Goal: Task Accomplishment & Management: Manage account settings

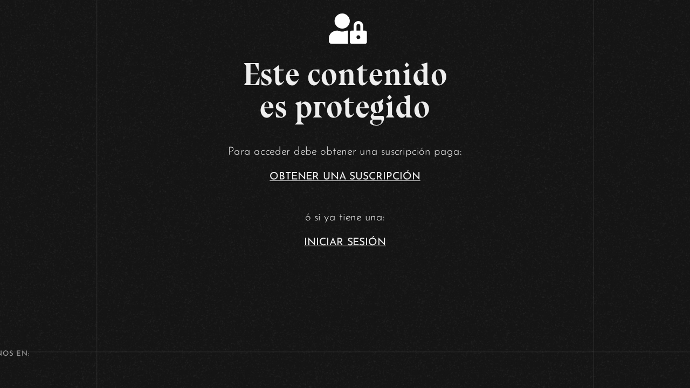
click at [345, 258] on link "Iniciar Sesión" at bounding box center [345, 258] width 68 height 9
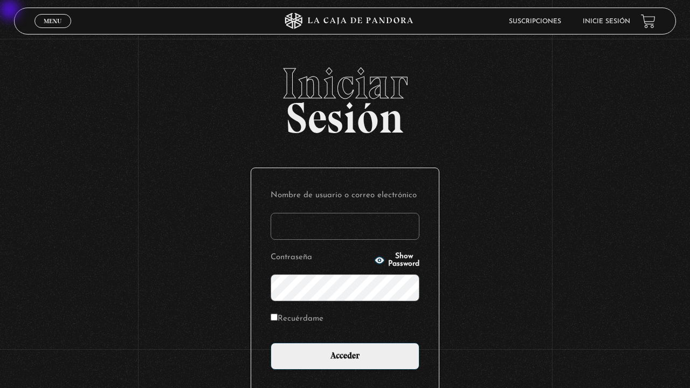
click at [345, 223] on input "Nombre de usuario o correo electrónico" at bounding box center [345, 226] width 149 height 27
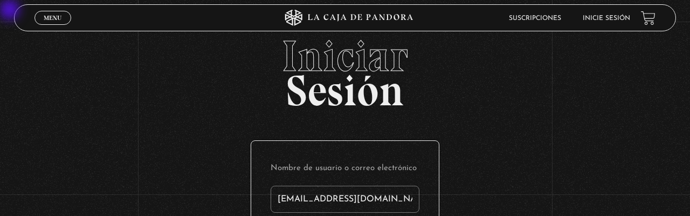
type input "[EMAIL_ADDRESS][DOMAIN_NAME]"
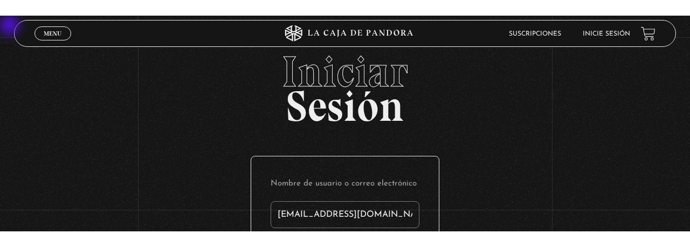
scroll to position [153, 0]
